Goal: Task Accomplishment & Management: Manage account settings

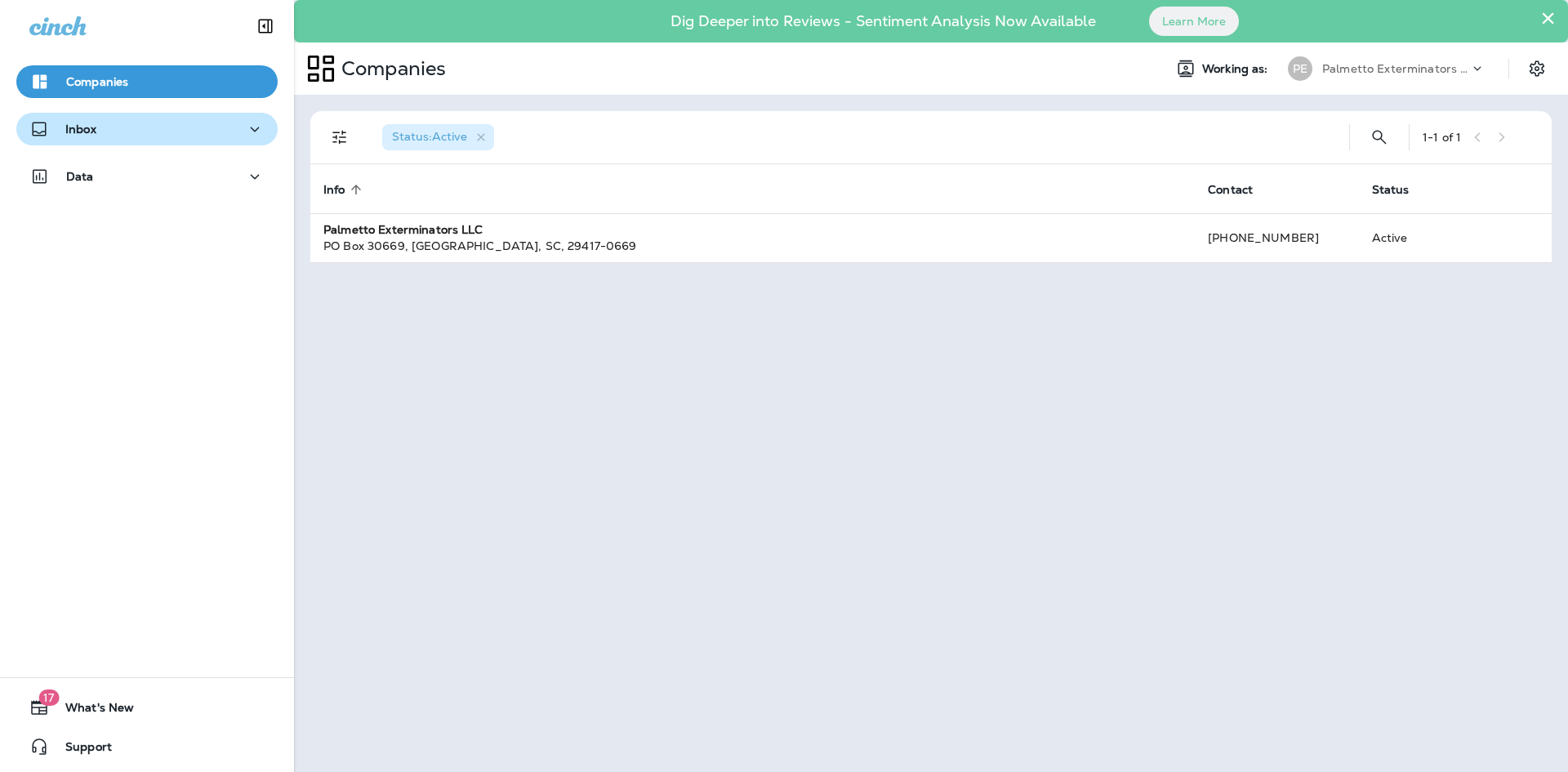
click at [155, 122] on div "Inbox" at bounding box center [147, 129] width 235 height 21
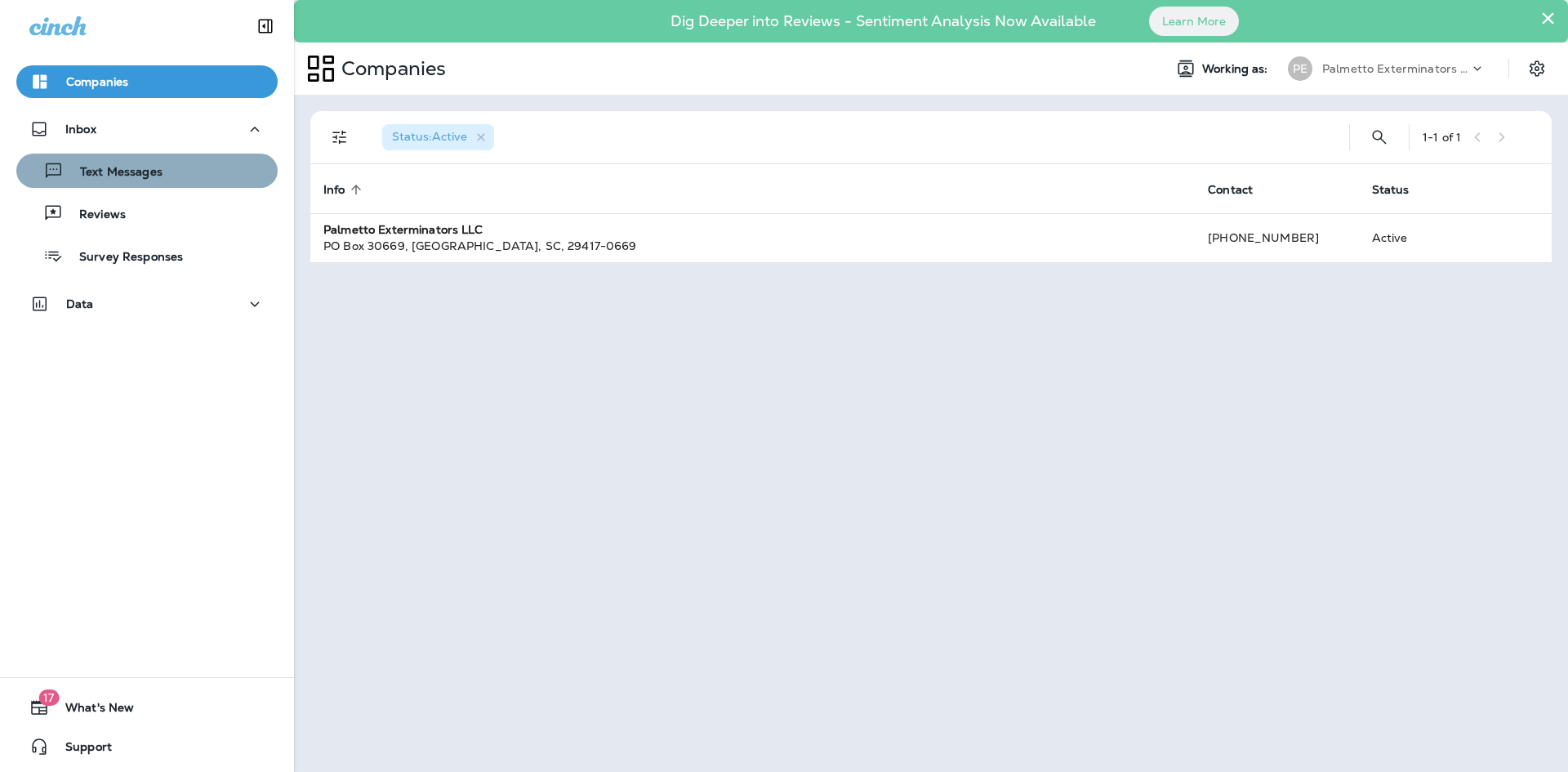
click at [162, 186] on button "Text Messages" at bounding box center [147, 170] width 261 height 34
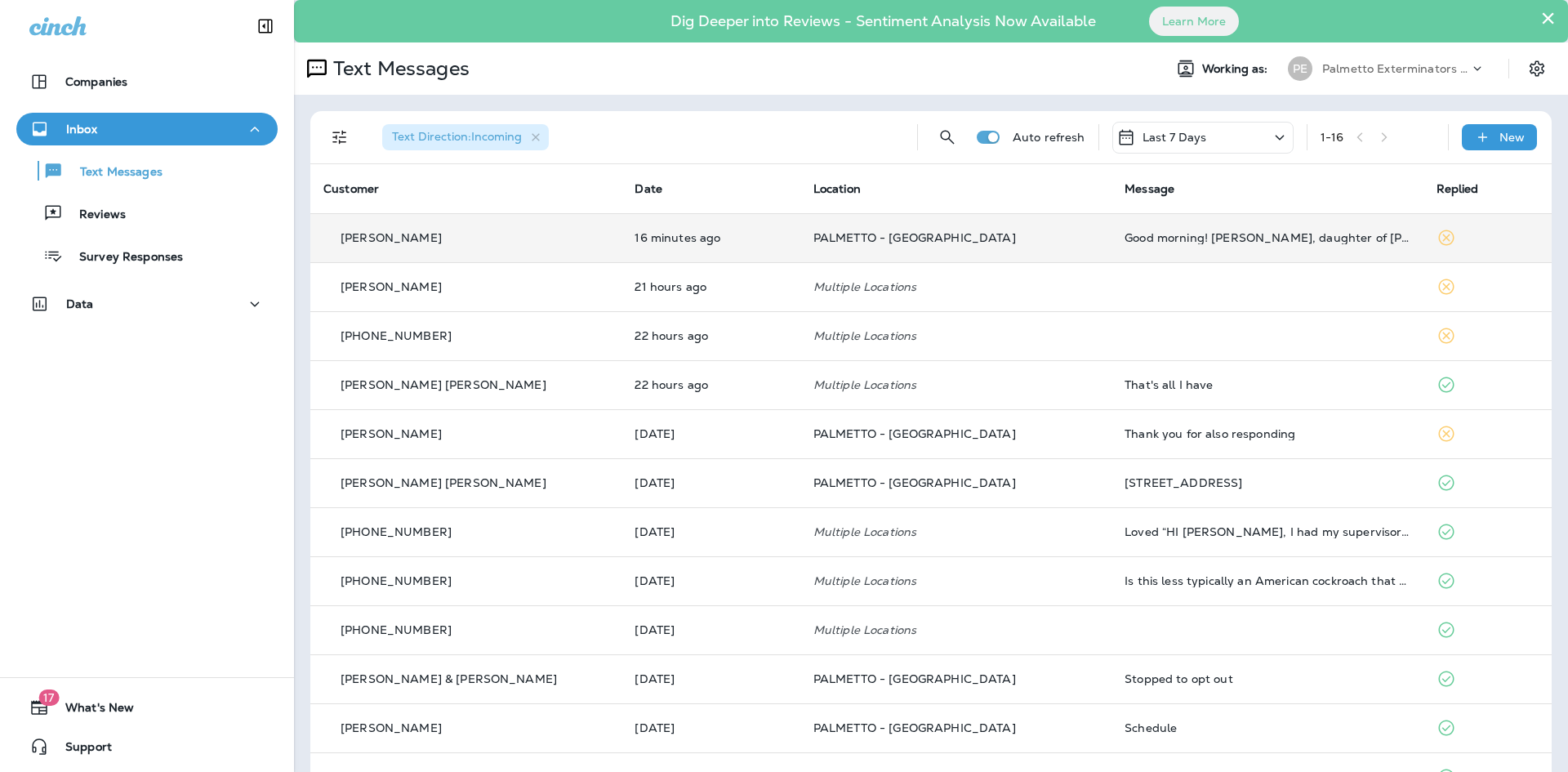
click at [1188, 244] on td "Good morning! [PERSON_NAME], daughter of [PERSON_NAME] will be there at 10:30 t…" at bounding box center [1267, 237] width 311 height 49
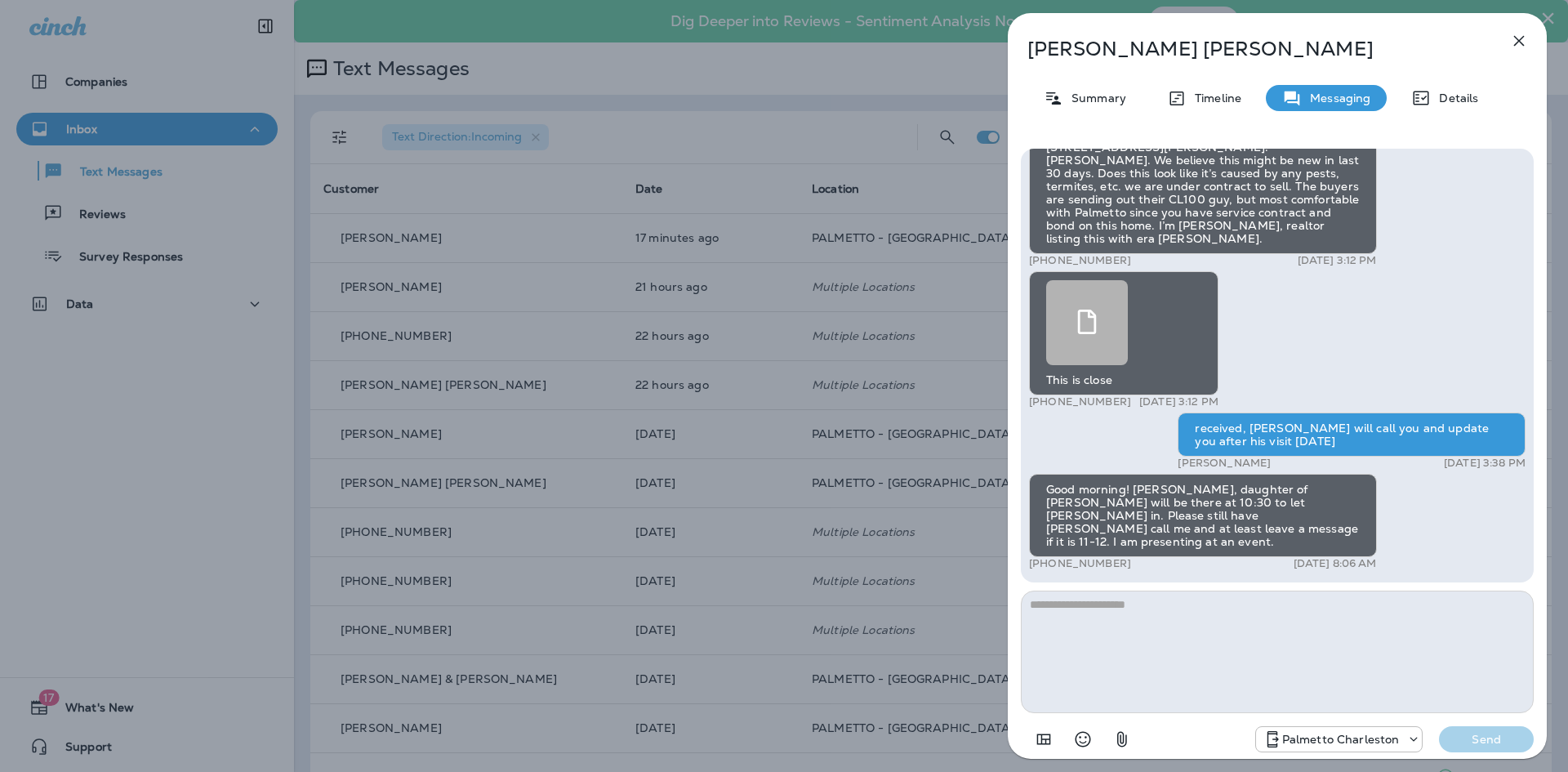
click at [1526, 41] on icon "button" at bounding box center [1519, 41] width 20 height 20
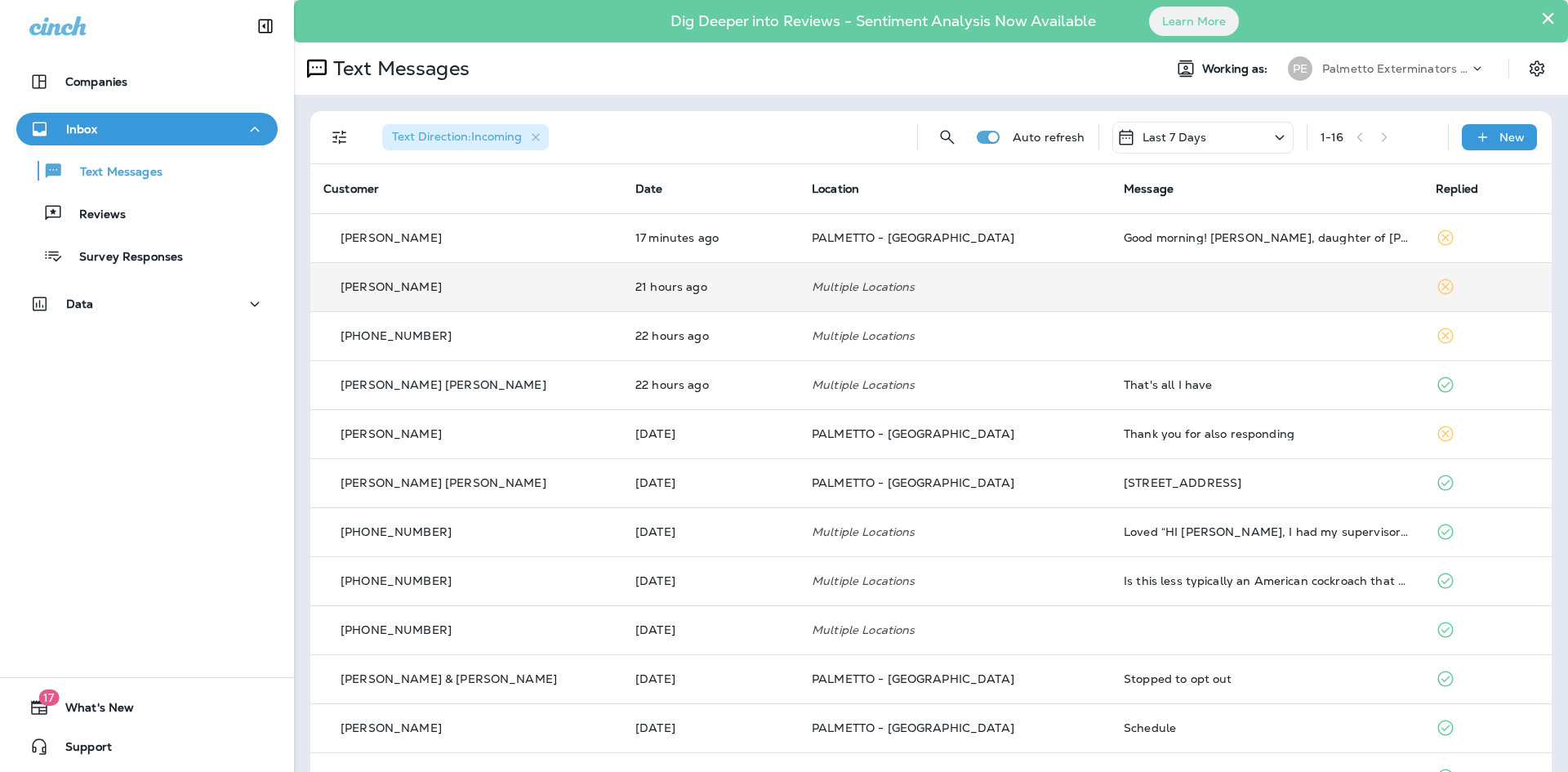
click at [1182, 273] on td at bounding box center [1267, 287] width 312 height 49
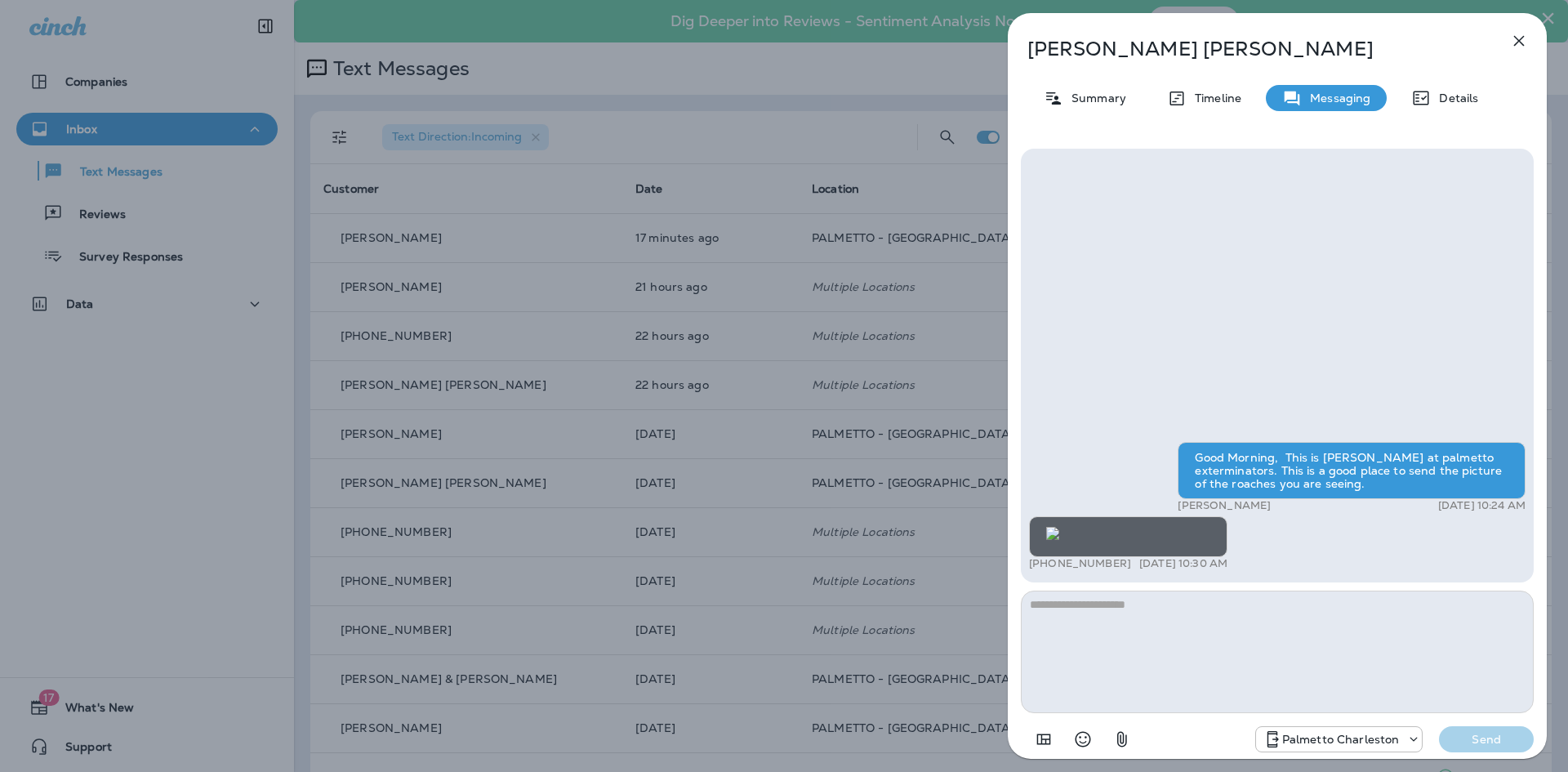
scroll to position [-82, 0]
click at [1516, 46] on icon "button" at bounding box center [1519, 41] width 20 height 20
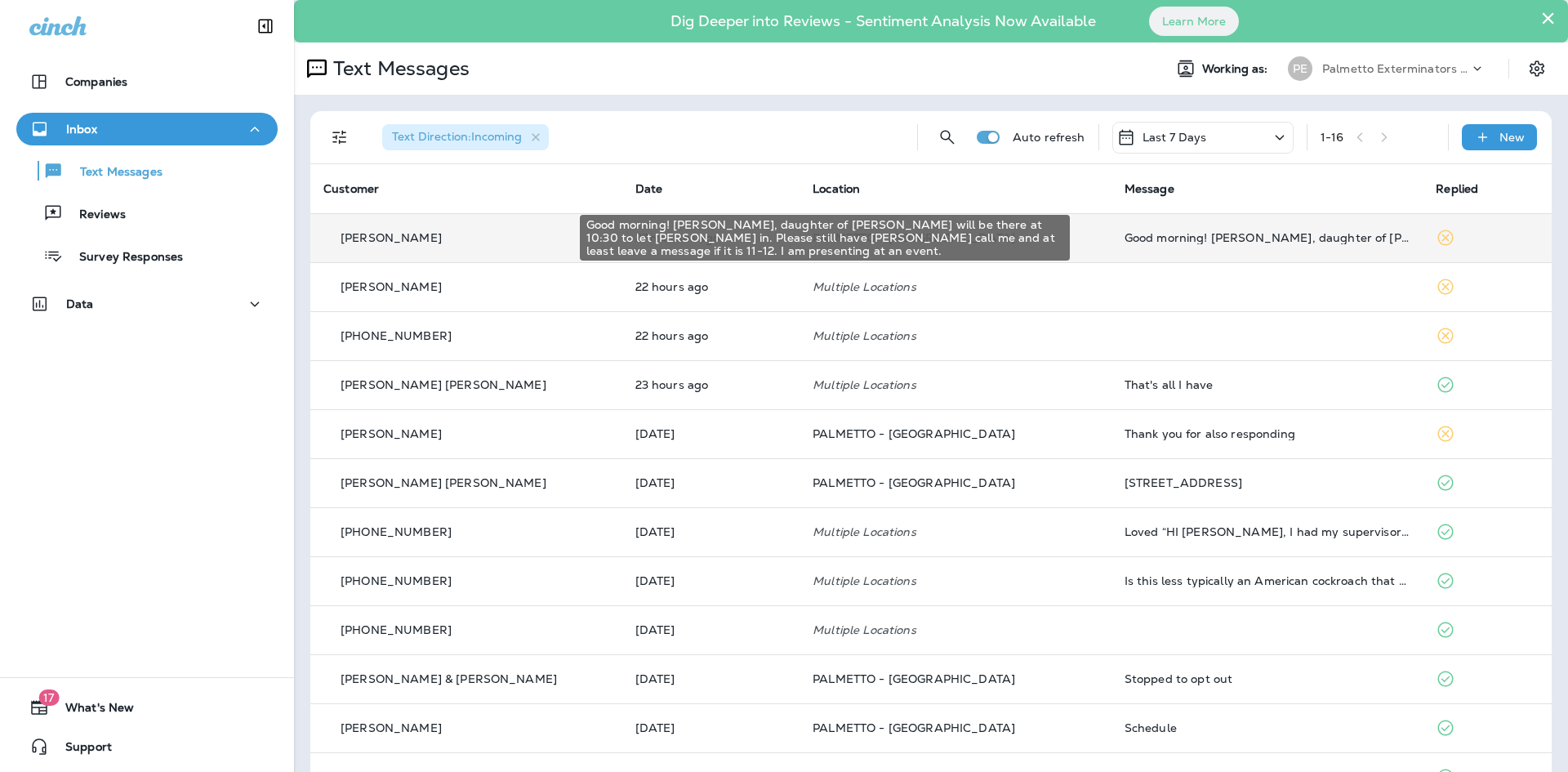
click at [1192, 241] on div "Good morning! [PERSON_NAME], daughter of [PERSON_NAME] will be there at 10:30 t…" at bounding box center [1267, 237] width 286 height 13
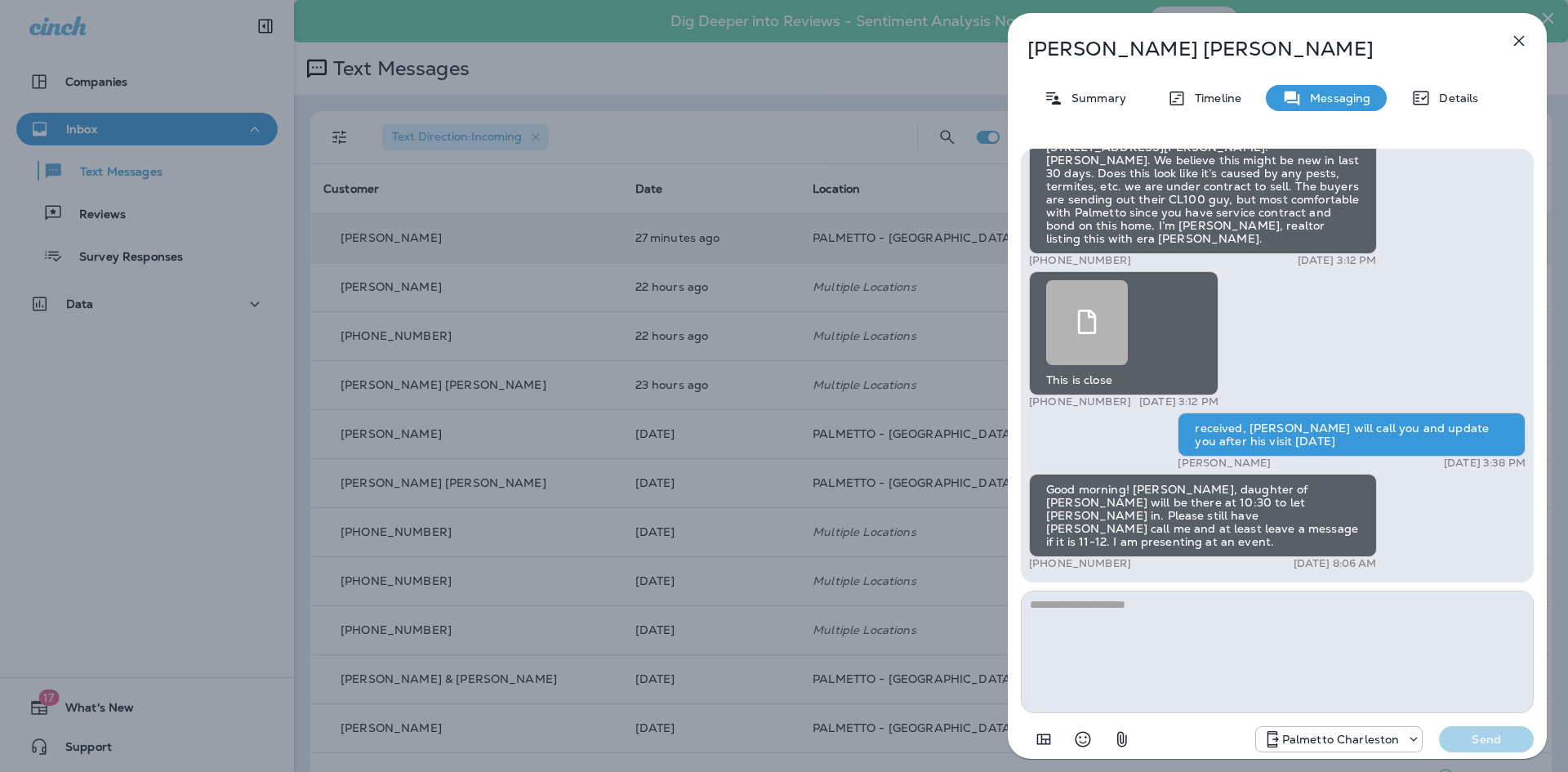
click at [1521, 49] on icon "button" at bounding box center [1519, 41] width 20 height 20
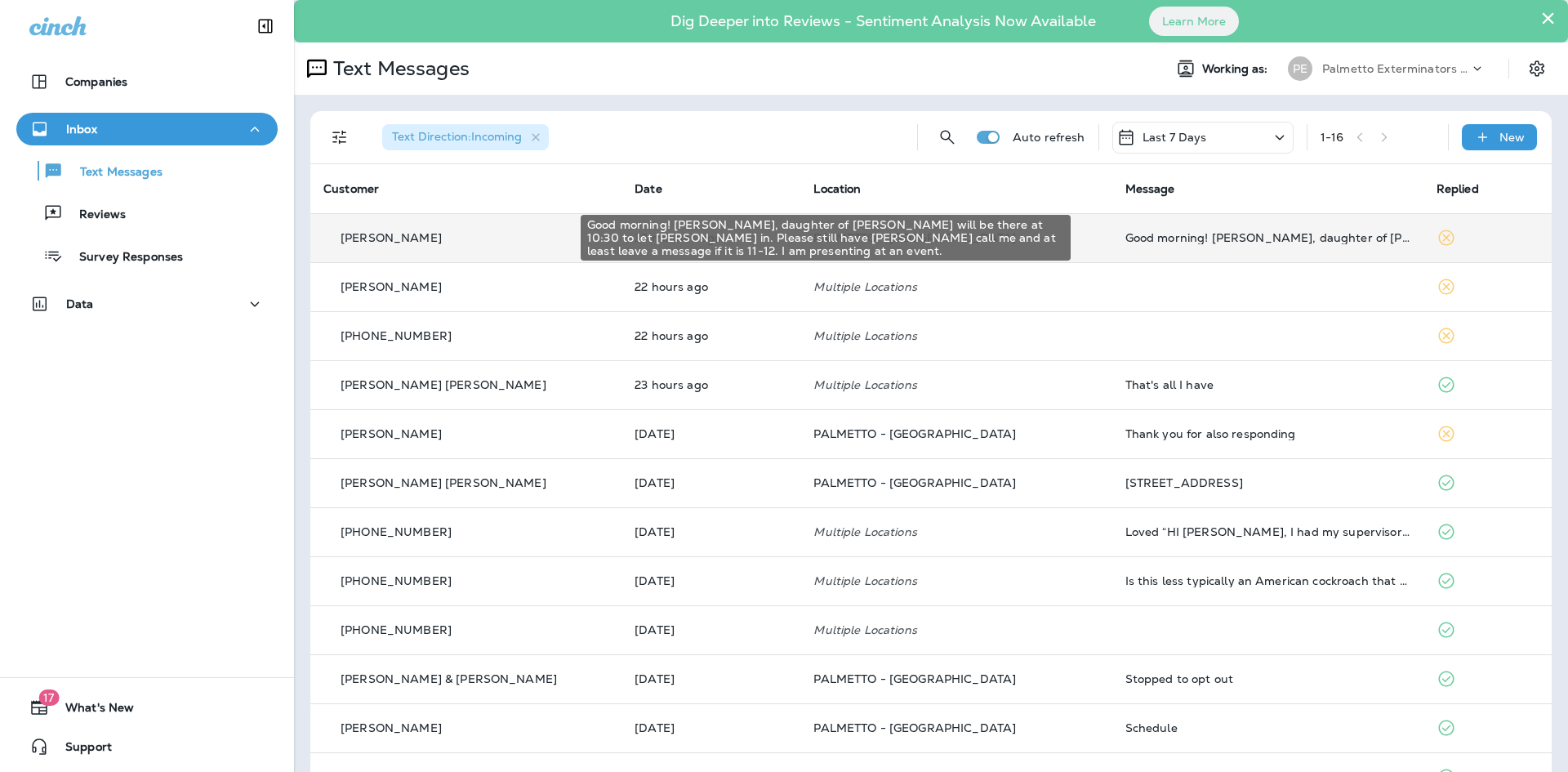
click at [1181, 233] on div "Good morning! [PERSON_NAME], daughter of [PERSON_NAME] will be there at 10:30 t…" at bounding box center [1268, 237] width 285 height 13
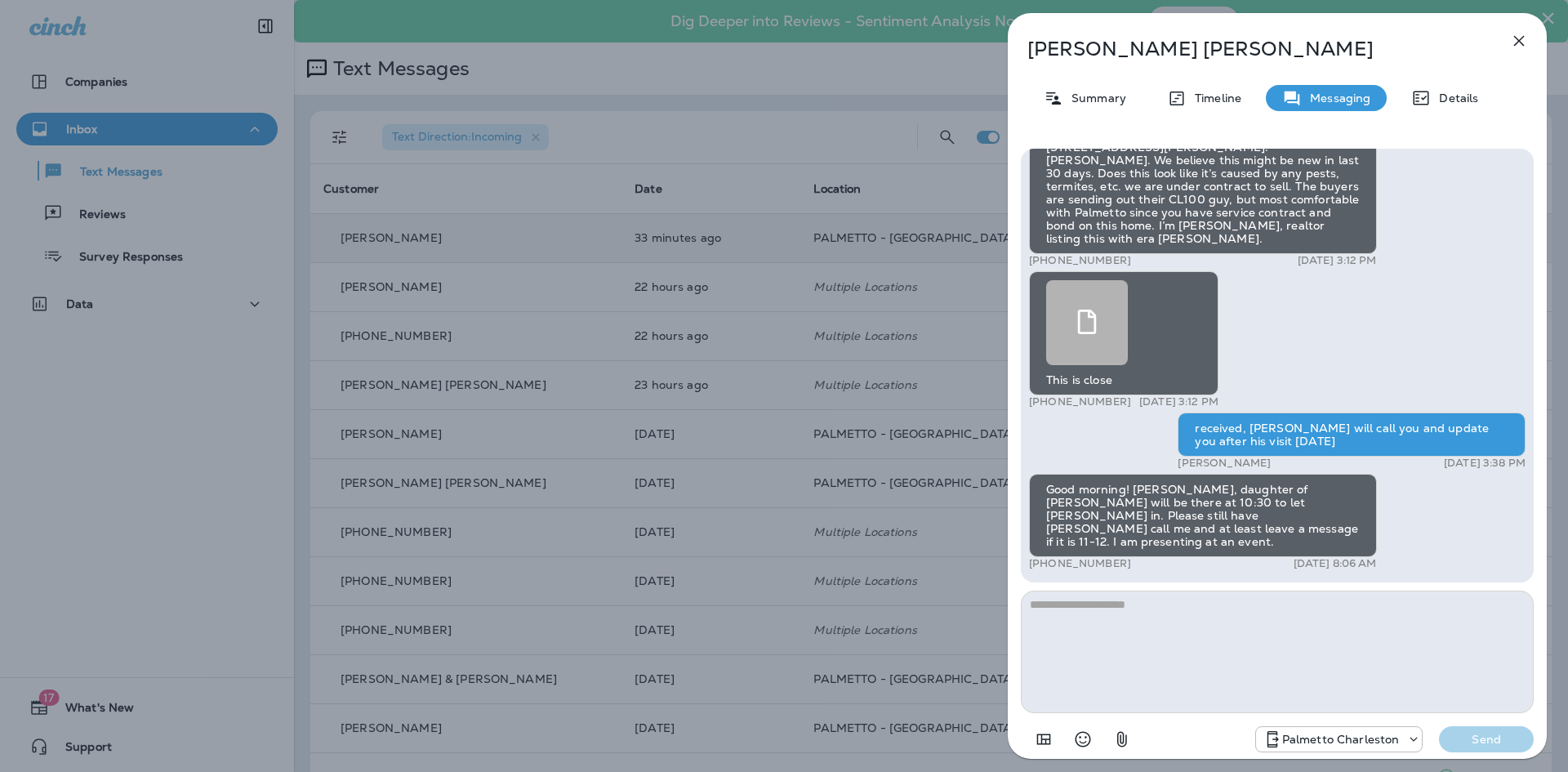
click at [1527, 40] on icon "button" at bounding box center [1519, 41] width 20 height 20
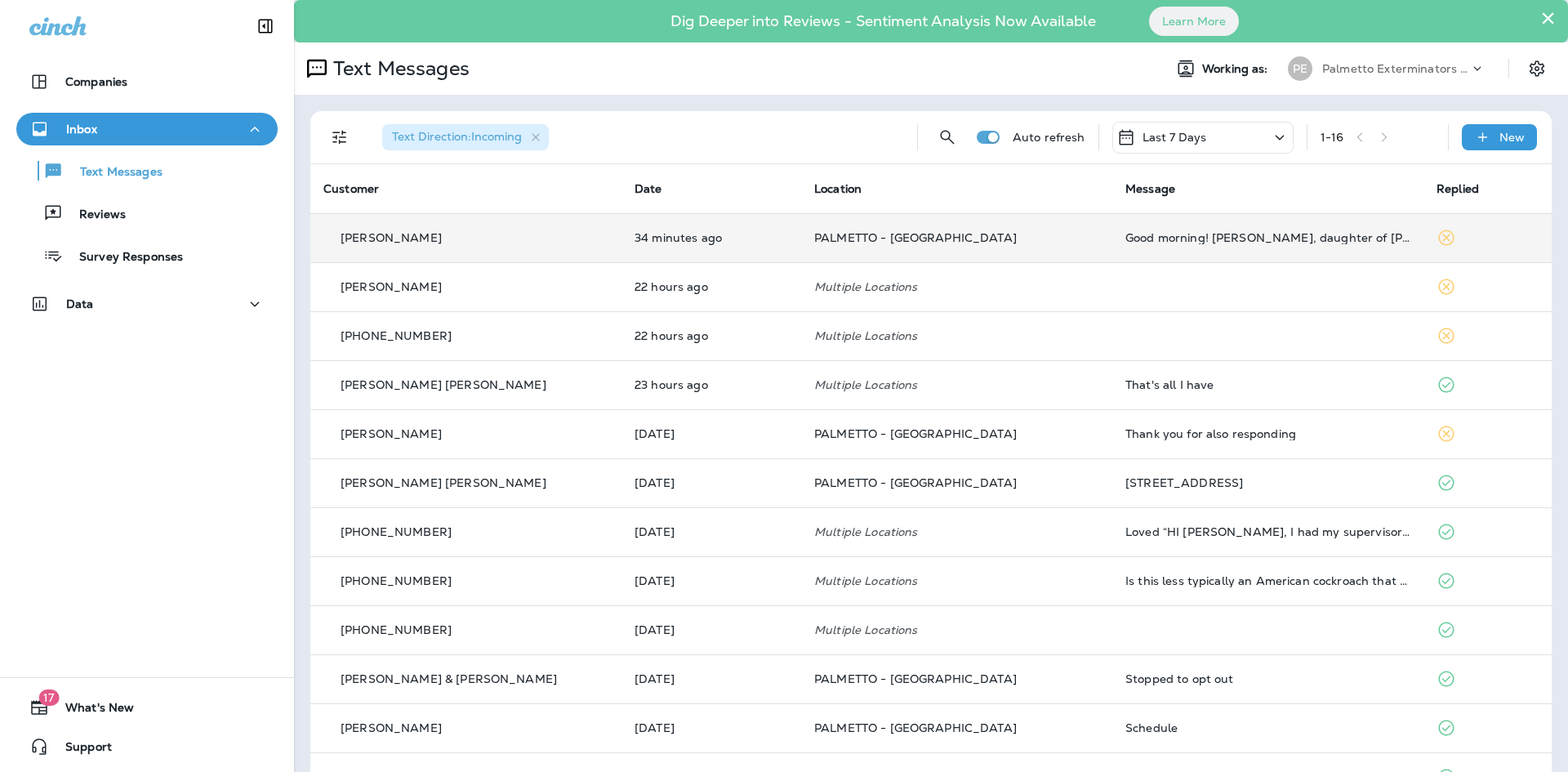
click at [1176, 281] on td at bounding box center [1268, 287] width 311 height 49
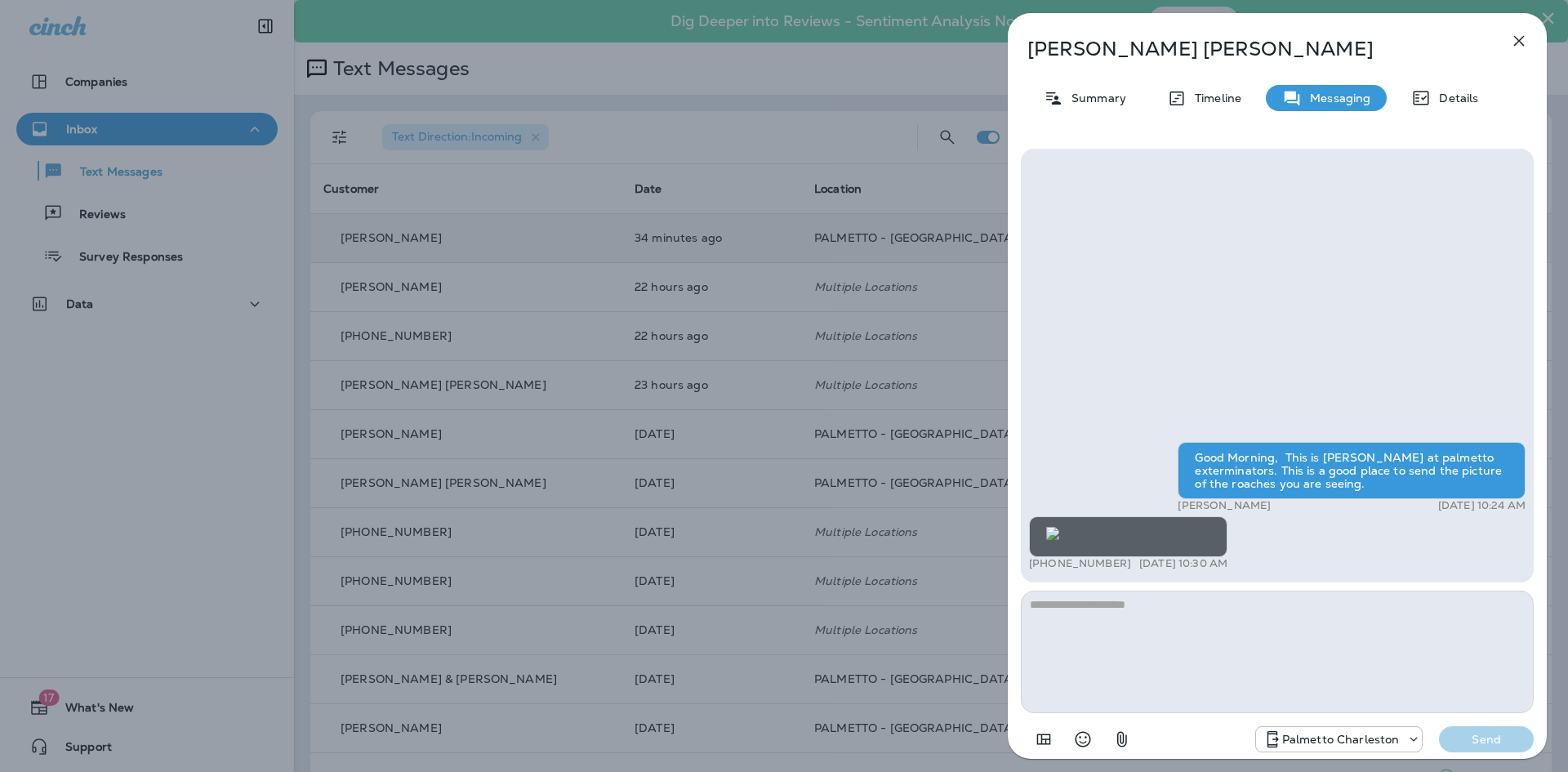
click at [1531, 41] on button "button" at bounding box center [1519, 41] width 33 height 33
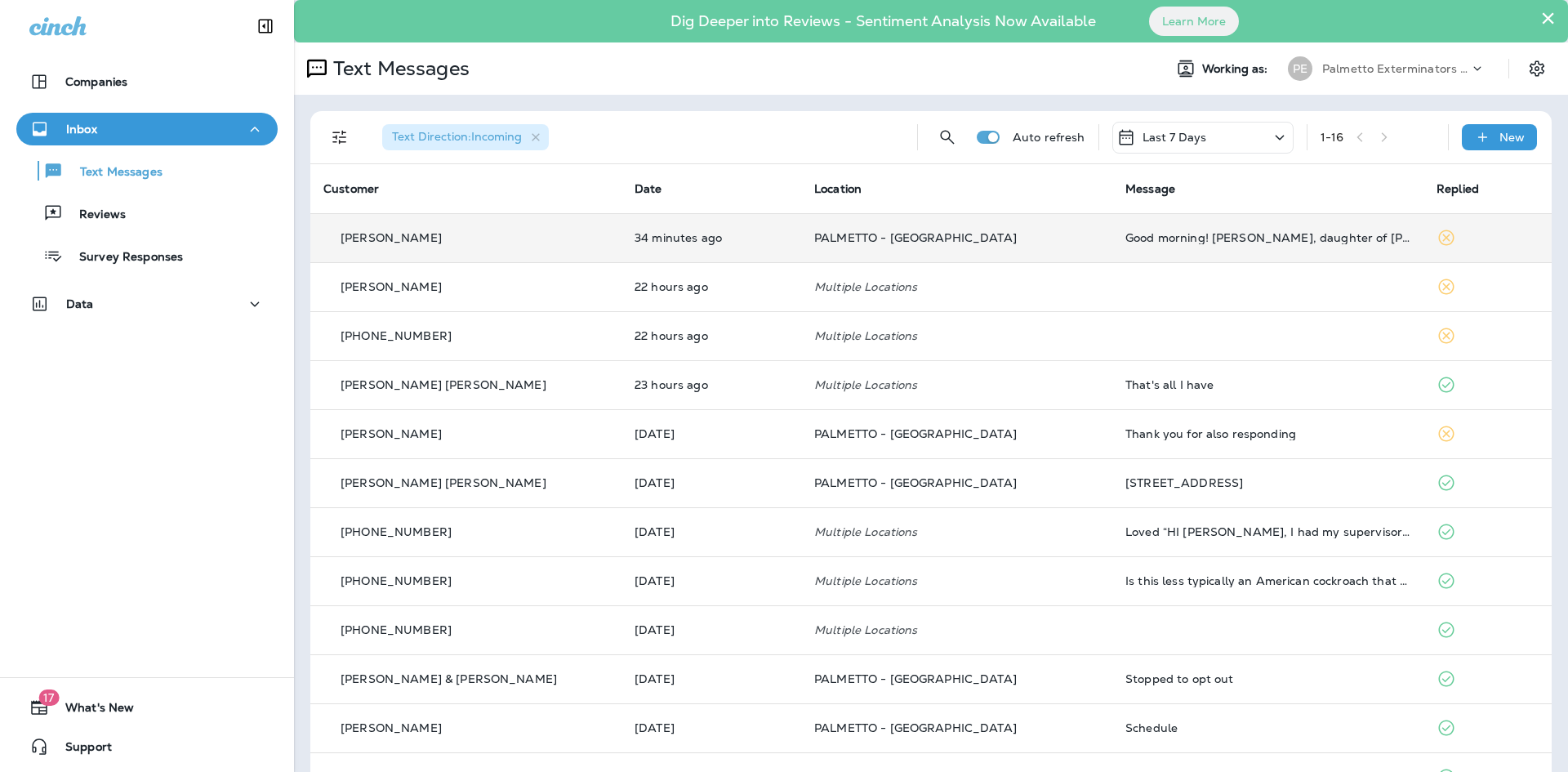
click at [1214, 326] on td at bounding box center [1268, 335] width 311 height 49
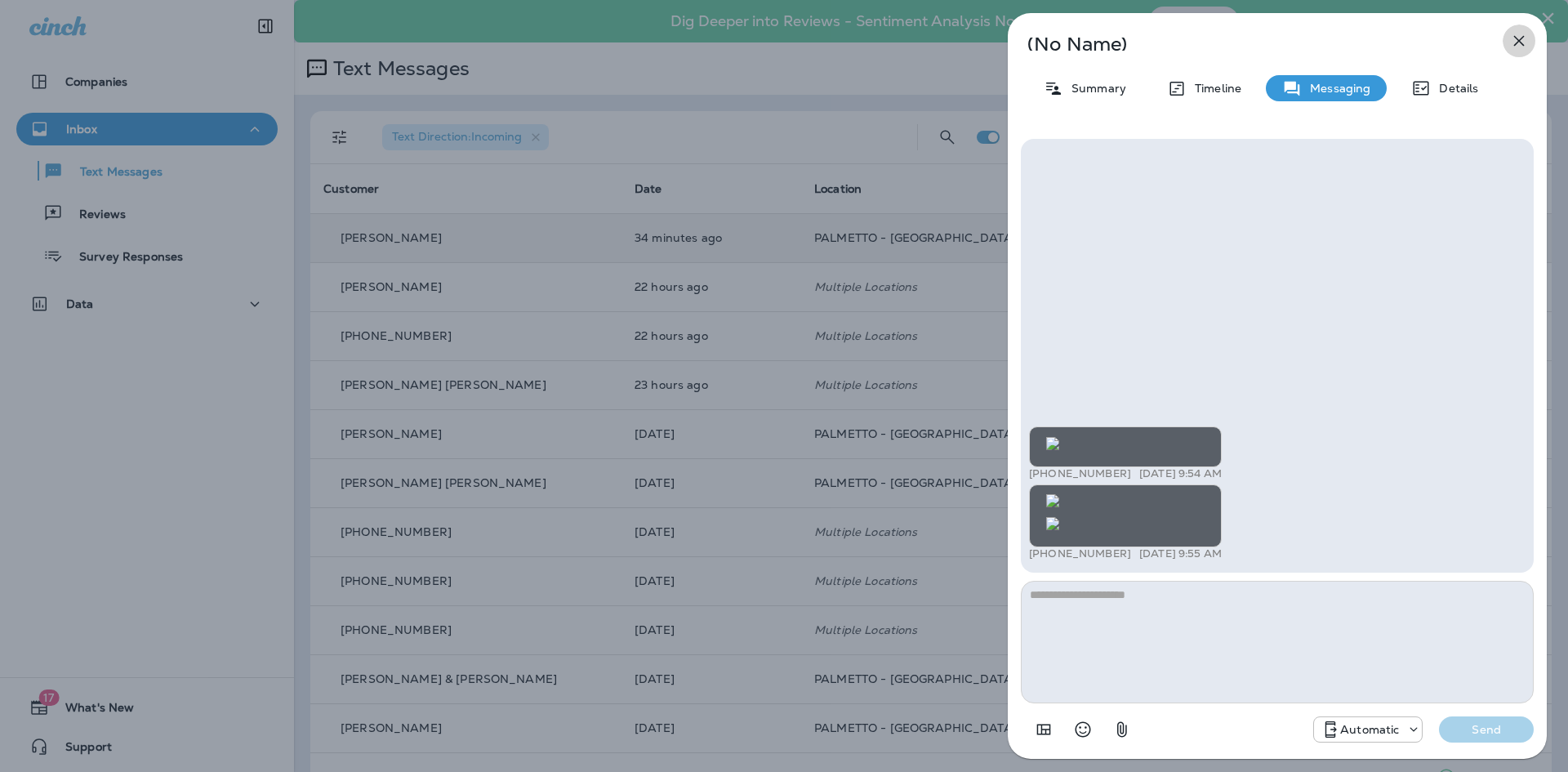
click at [1519, 43] on icon "button" at bounding box center [1519, 41] width 20 height 20
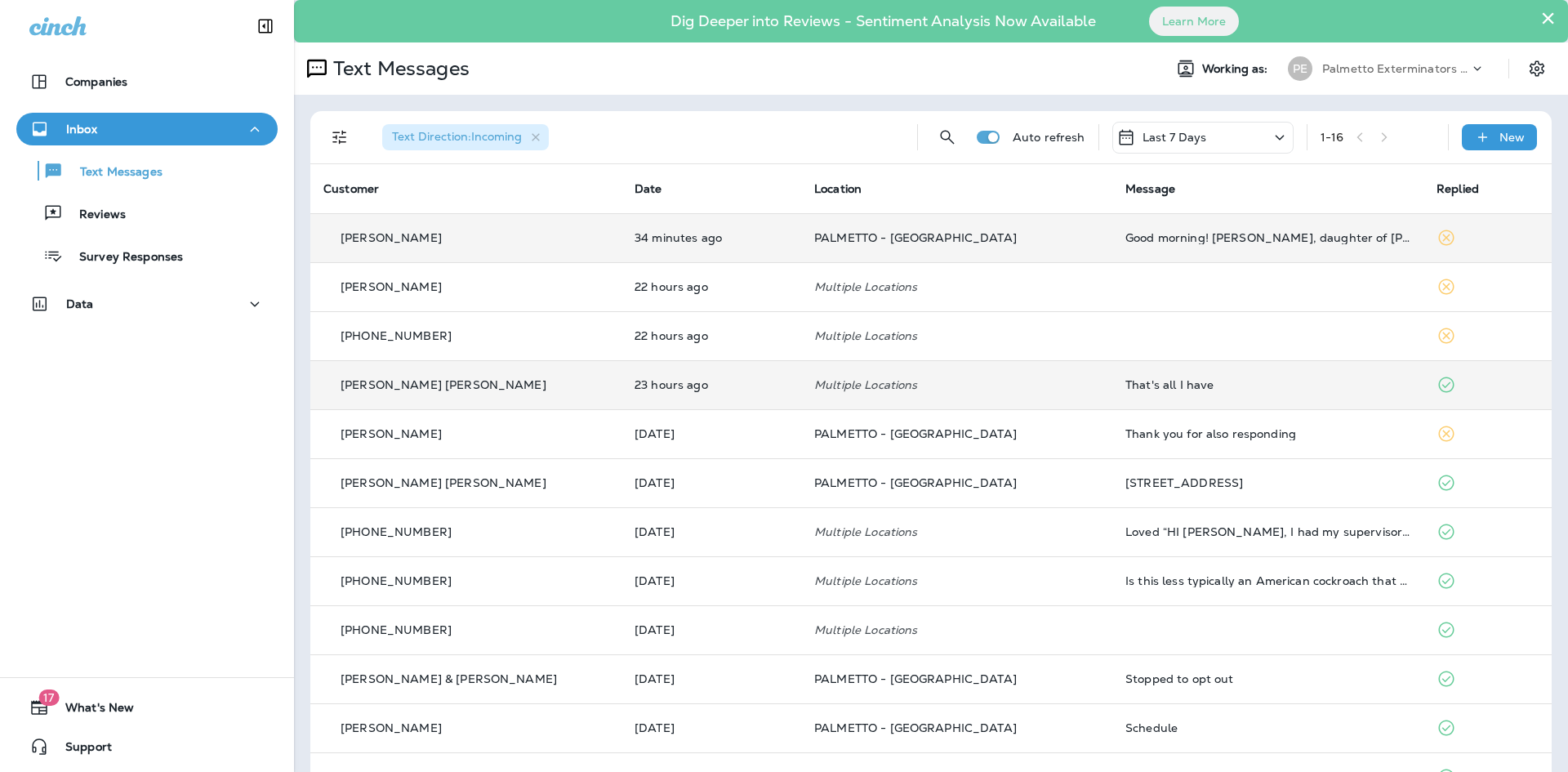
click at [1170, 382] on div "That's all I have" at bounding box center [1268, 384] width 285 height 13
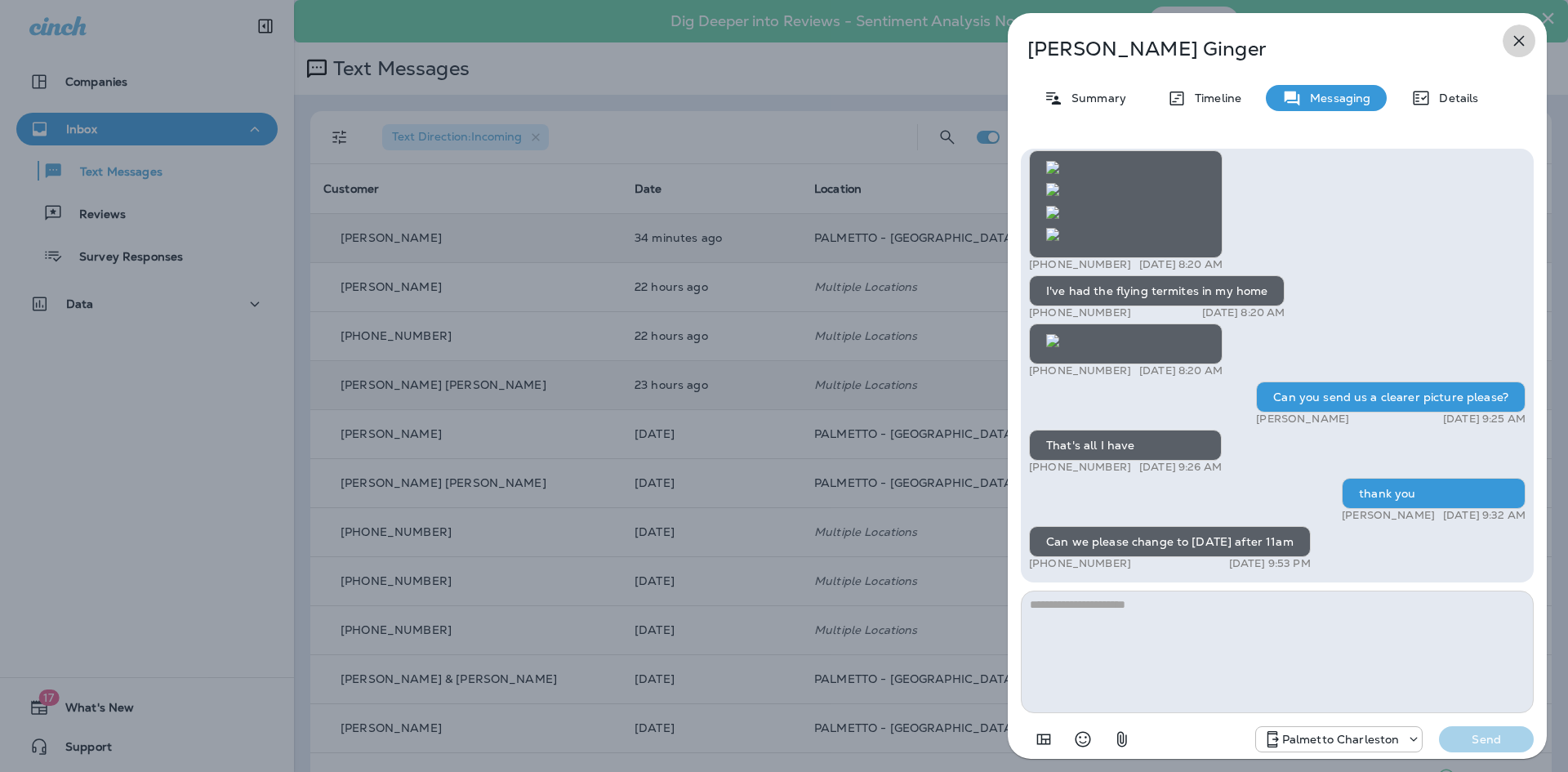
click at [1525, 38] on icon "button" at bounding box center [1519, 41] width 20 height 20
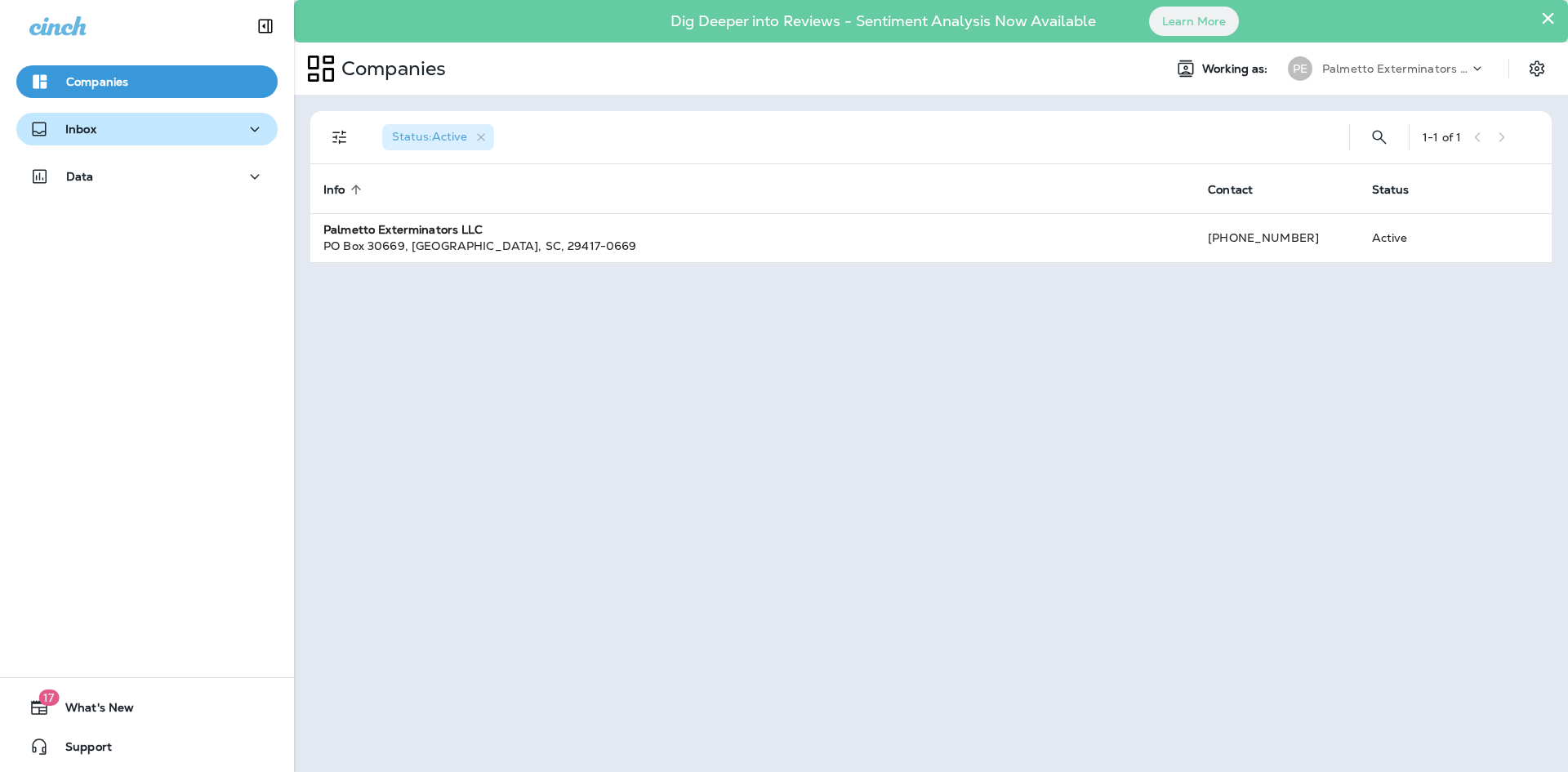
click at [163, 127] on div "Inbox" at bounding box center [147, 129] width 235 height 21
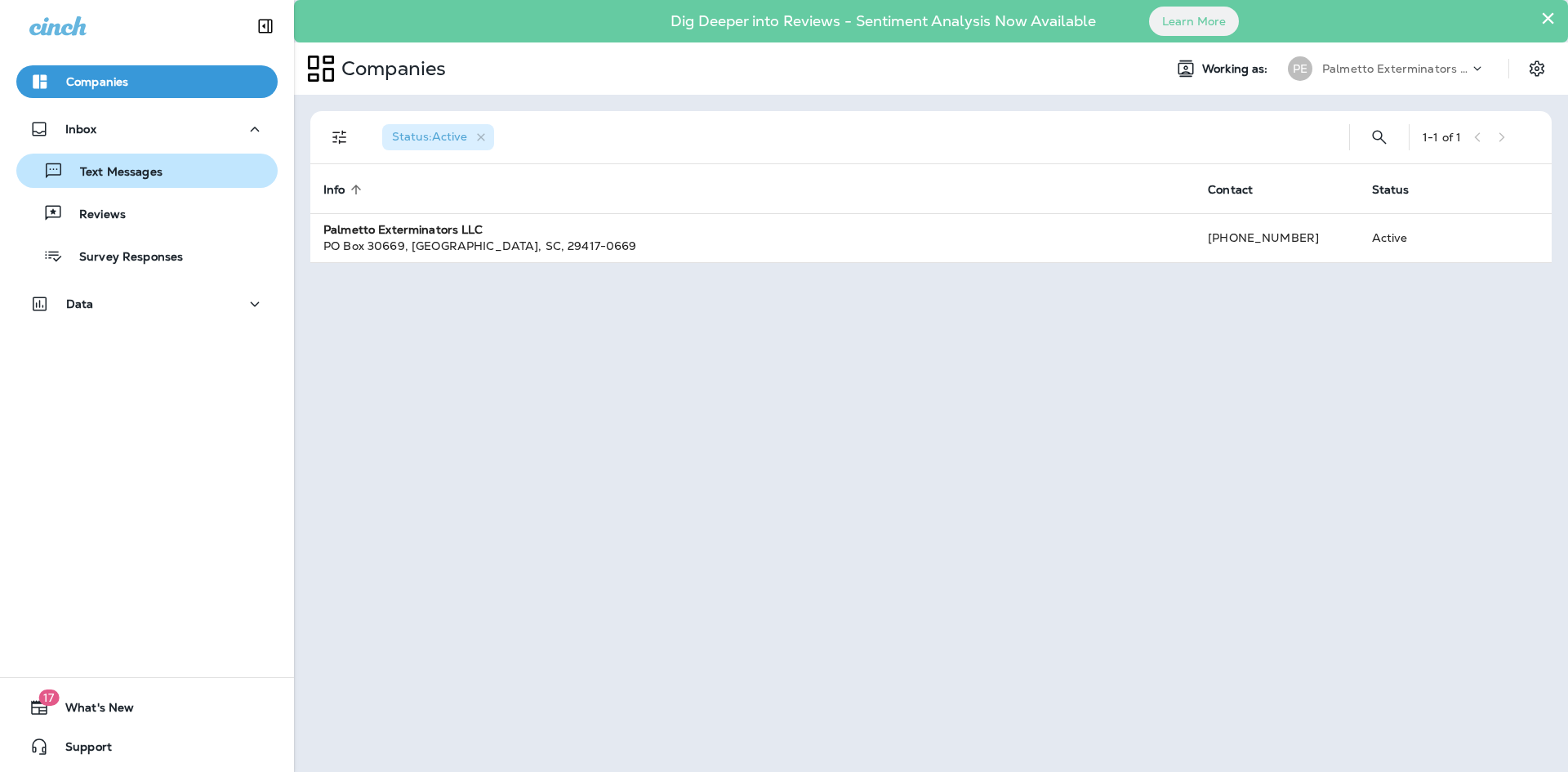
click at [143, 187] on div "Text Messages Reviews Survey Responses" at bounding box center [147, 208] width 261 height 128
click at [143, 175] on p "Text Messages" at bounding box center [113, 173] width 99 height 16
